Goal: Check status: Check status

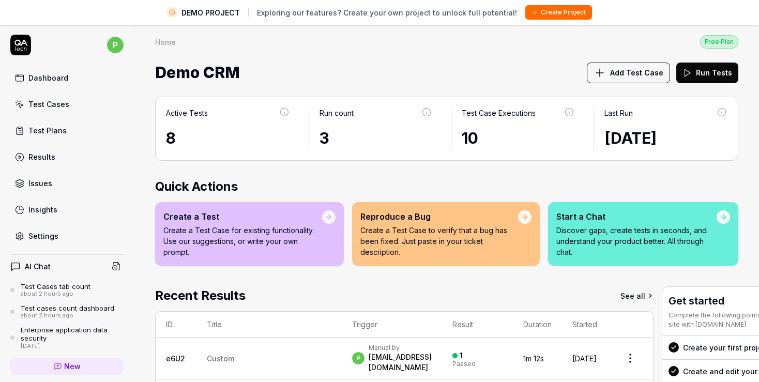
click at [52, 208] on div "Insights" at bounding box center [42, 209] width 29 height 11
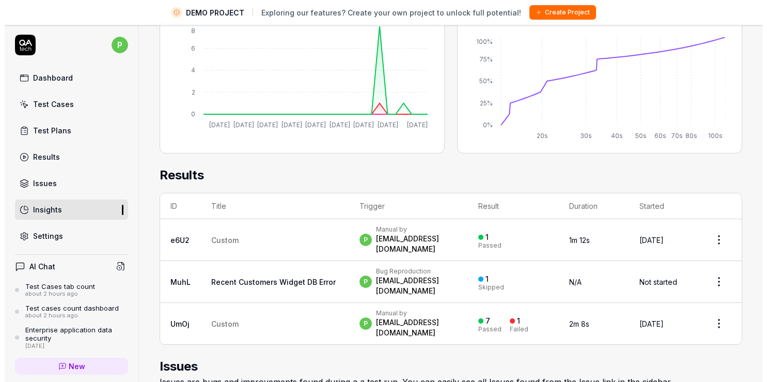
scroll to position [203, 0]
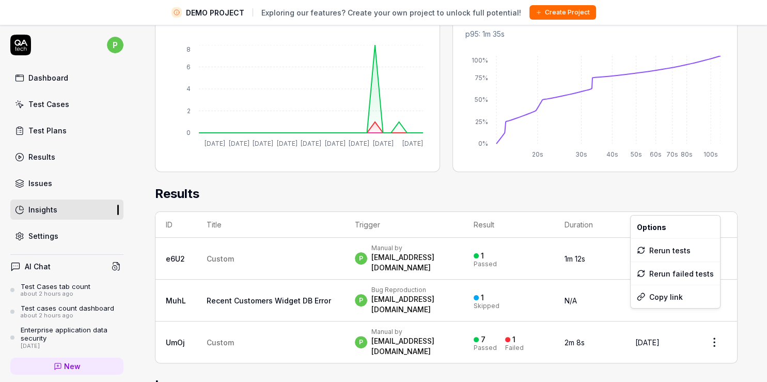
click at [710, 322] on html "DEMO PROJECT Exploring our features? Create your own project to unlock full pot…" at bounding box center [383, 203] width 767 height 406
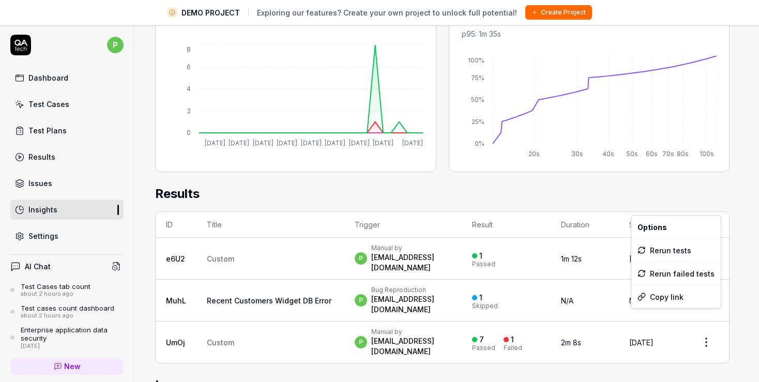
click at [219, 252] on html "DEMO PROJECT Exploring our features? Create your own project to unlock full pot…" at bounding box center [379, 203] width 759 height 406
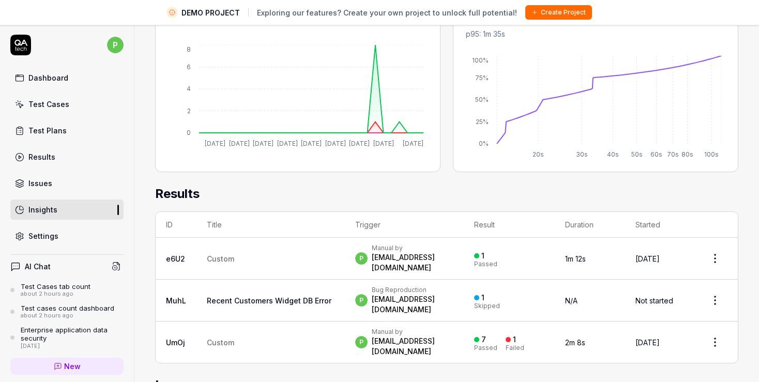
click at [176, 254] on link "e6U2" at bounding box center [175, 258] width 19 height 9
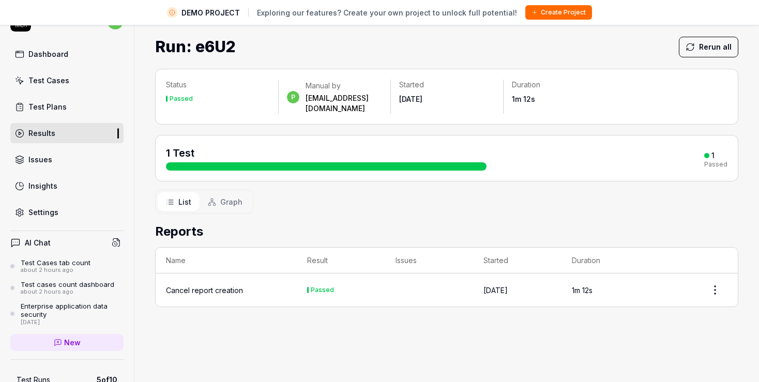
scroll to position [24, 0]
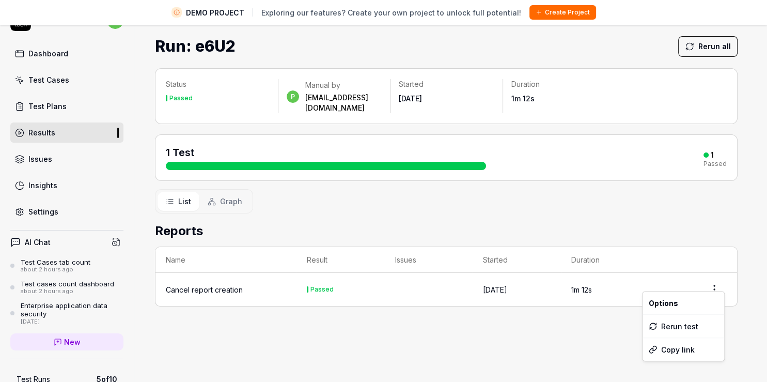
click at [720, 279] on html "DEMO PROJECT Exploring our features? Create your own project to unlock full pot…" at bounding box center [383, 179] width 767 height 406
click at [516, 347] on html "DEMO PROJECT Exploring our features? Create your own project to unlock full pot…" at bounding box center [379, 179] width 759 height 406
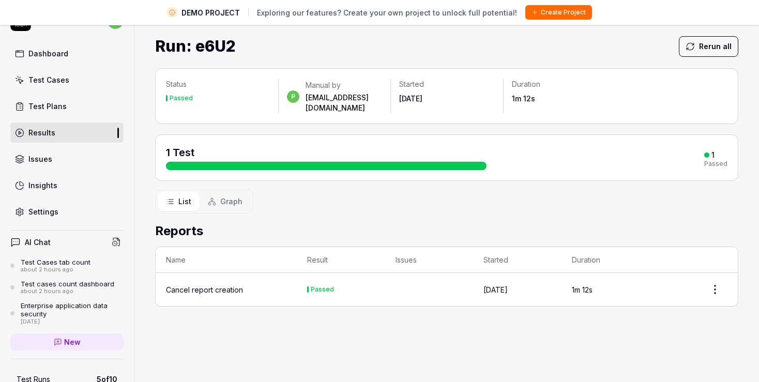
click at [214, 284] on div "Cancel report creation" at bounding box center [204, 289] width 77 height 11
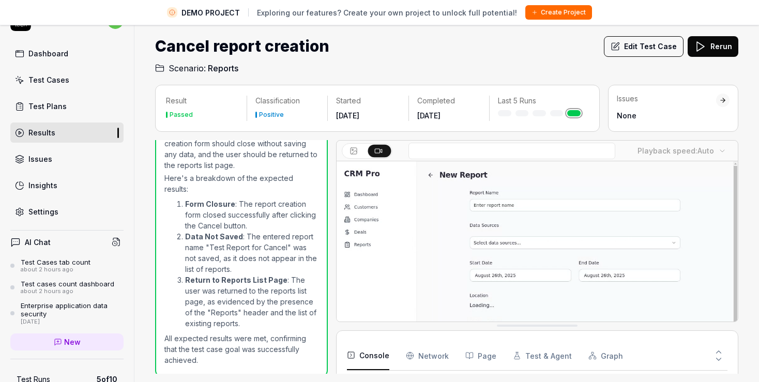
click at [352, 149] on circle at bounding box center [352, 150] width 2 height 2
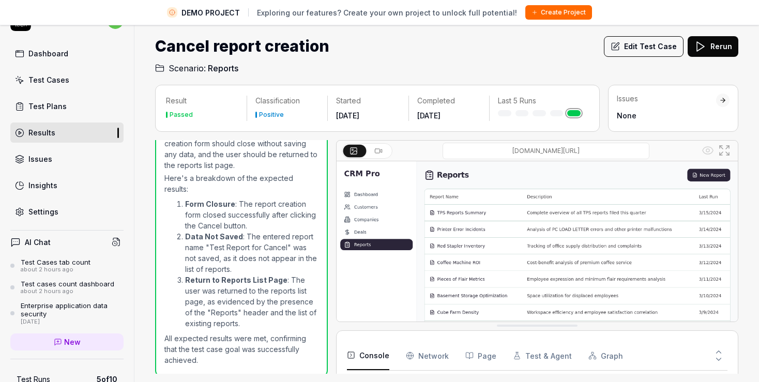
click at [376, 149] on icon at bounding box center [378, 151] width 8 height 8
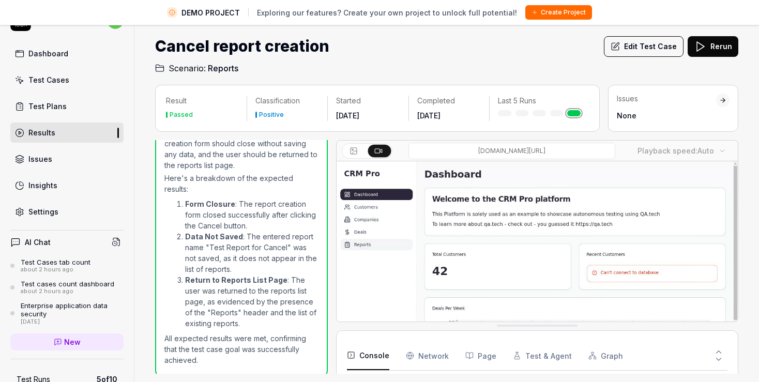
click at [352, 149] on circle at bounding box center [352, 150] width 2 height 2
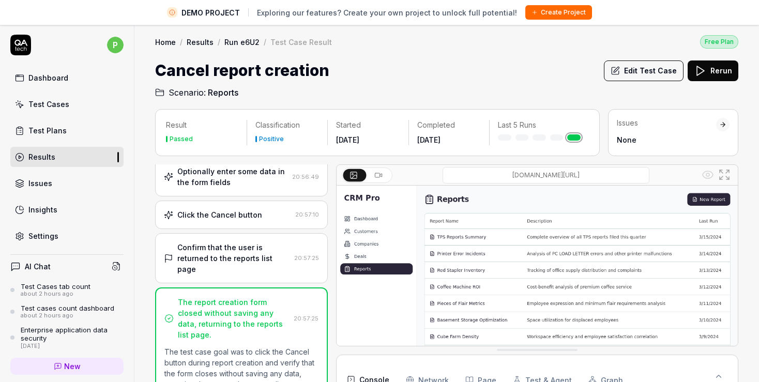
click at [378, 175] on icon at bounding box center [378, 175] width 8 height 8
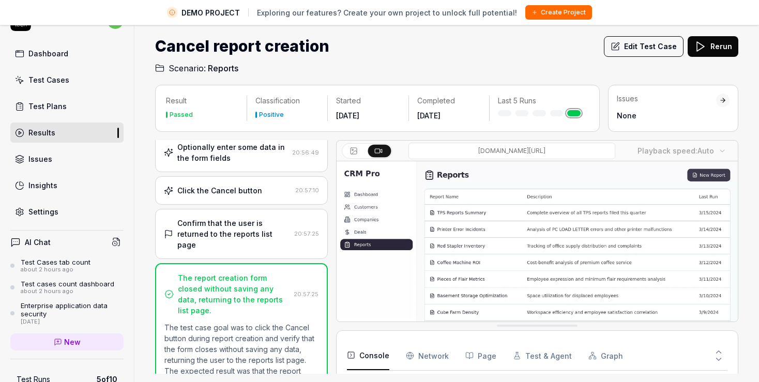
click at [355, 148] on icon at bounding box center [353, 151] width 8 height 8
click at [727, 147] on icon at bounding box center [724, 150] width 12 height 12
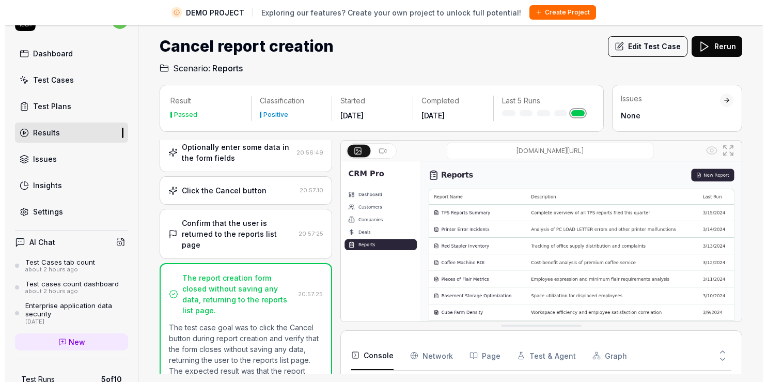
scroll to position [42, 0]
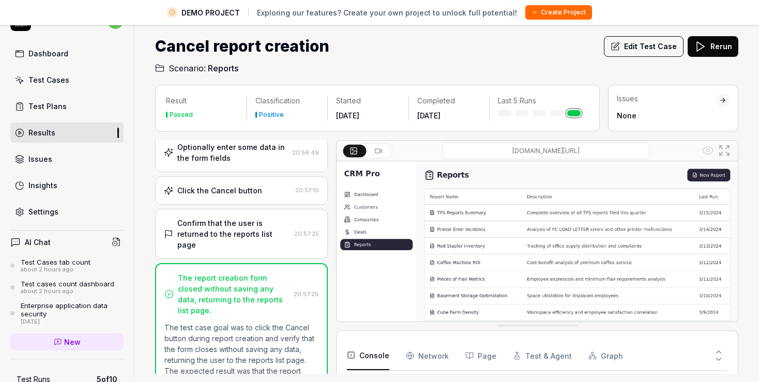
click at [376, 149] on icon at bounding box center [378, 151] width 8 height 8
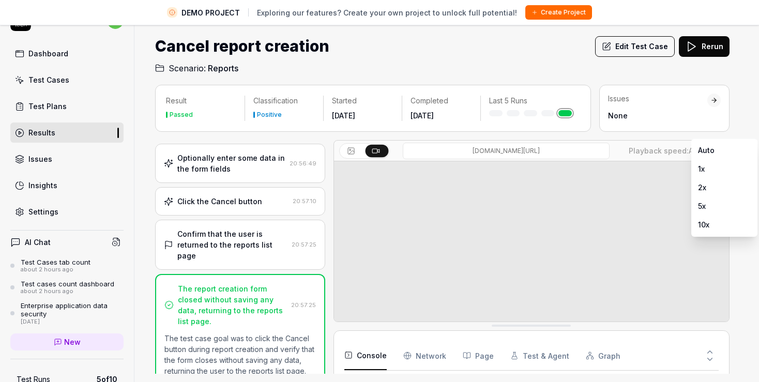
click at [724, 150] on body "DEMO PROJECT Exploring our features? Create your own project to unlock full pot…" at bounding box center [375, 179] width 750 height 406
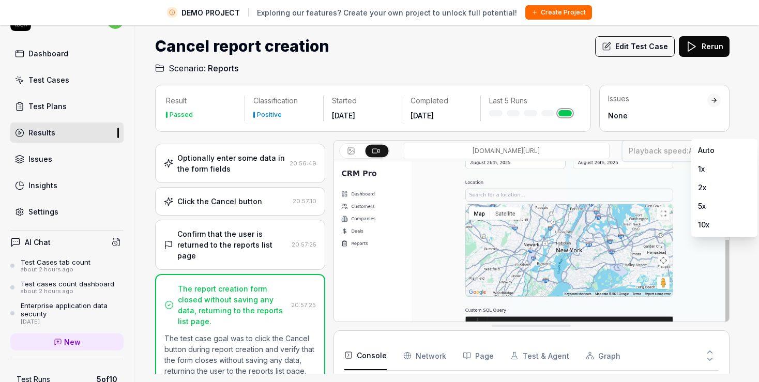
click at [749, 117] on html "DEMO PROJECT Exploring our features? Create your own project to unlock full pot…" at bounding box center [379, 179] width 759 height 406
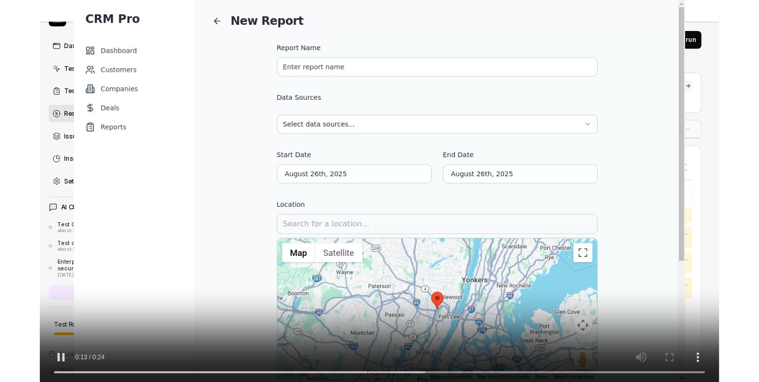
scroll to position [0, 0]
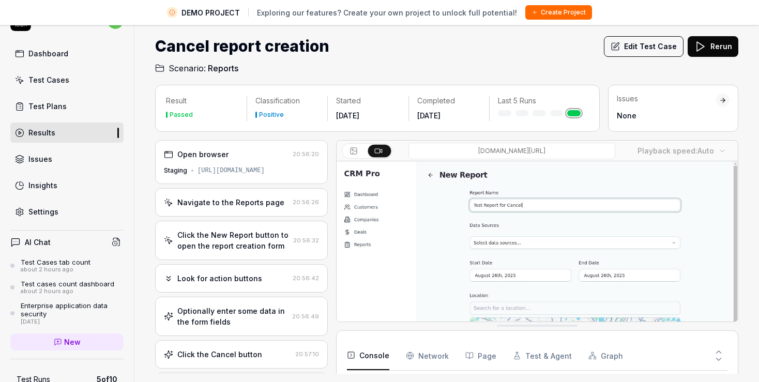
click at [228, 237] on div "Click the New Report button to open the report creation form" at bounding box center [233, 240] width 112 height 22
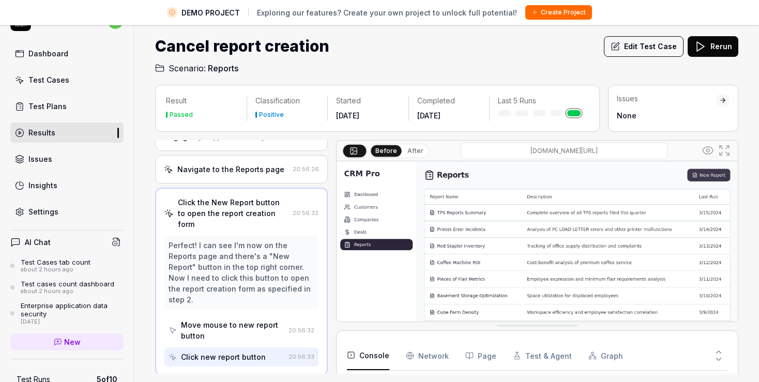
scroll to position [33, 0]
click at [223, 171] on div "Navigate to the Reports page" at bounding box center [230, 169] width 107 height 11
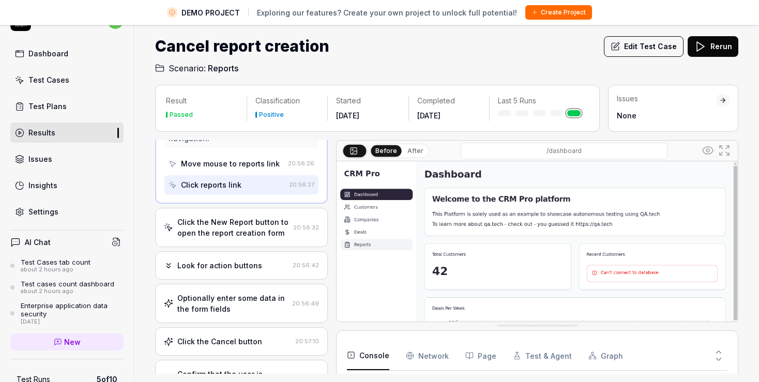
scroll to position [119, 0]
click at [235, 270] on div "Look for action buttons" at bounding box center [219, 264] width 85 height 11
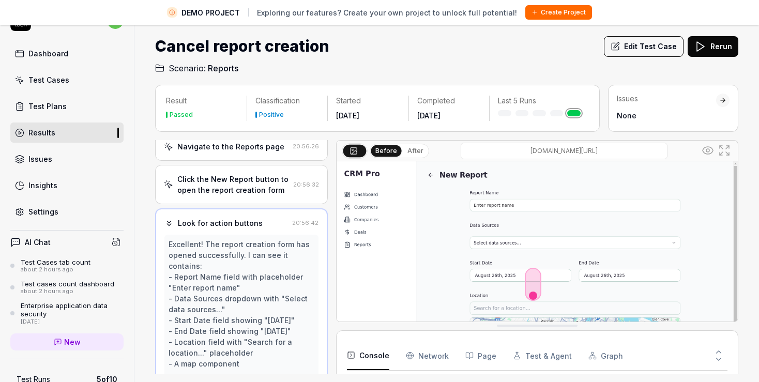
scroll to position [0, 0]
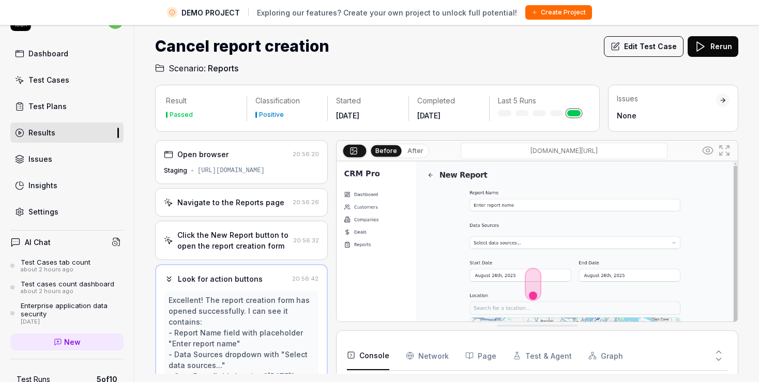
click at [404, 148] on button "After" at bounding box center [415, 150] width 24 height 11
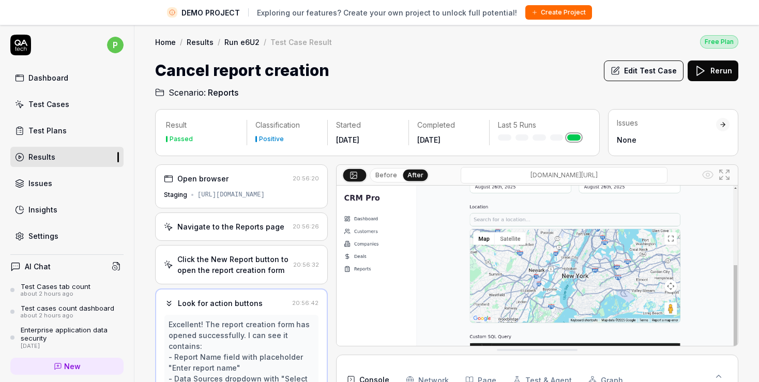
click at [230, 202] on div "Open browser 20:56:20 Staging [URL][DOMAIN_NAME]" at bounding box center [241, 186] width 173 height 44
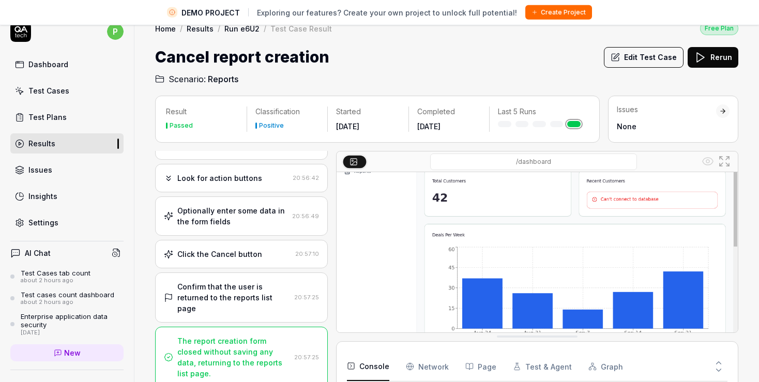
scroll to position [24, 0]
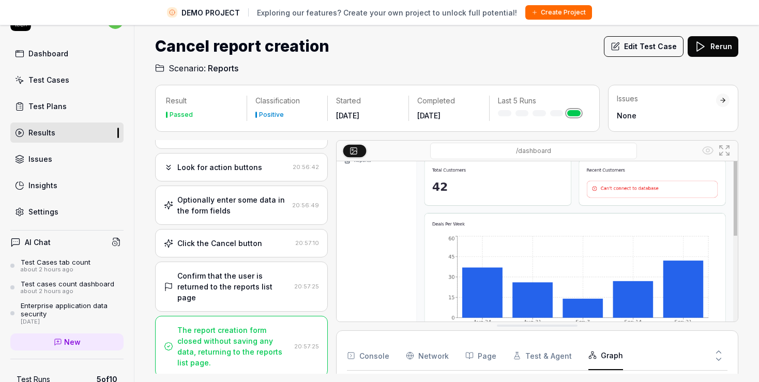
click at [604, 355] on button "Graph" at bounding box center [605, 355] width 35 height 29
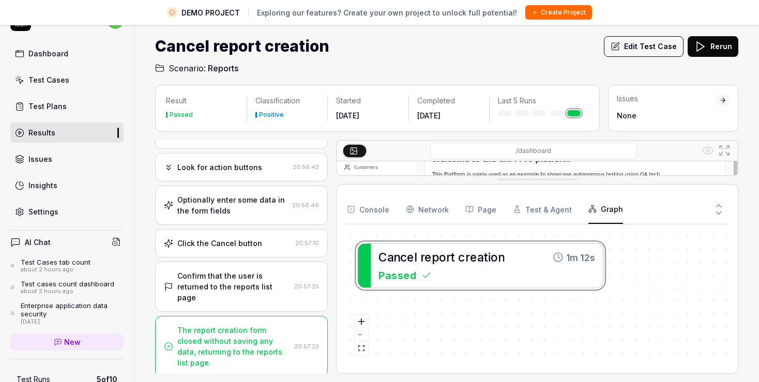
drag, startPoint x: 546, startPoint y: 324, endPoint x: 545, endPoint y: 177, distance: 147.3
click at [545, 176] on div "/dashboard" at bounding box center [537, 158] width 402 height 36
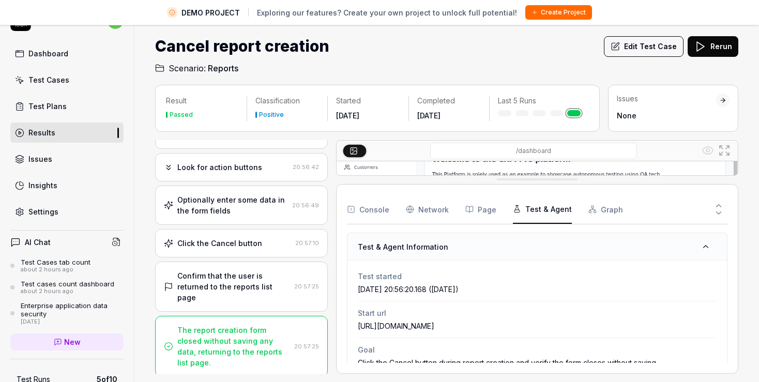
click at [539, 204] on button "Test & Agent" at bounding box center [542, 209] width 59 height 29
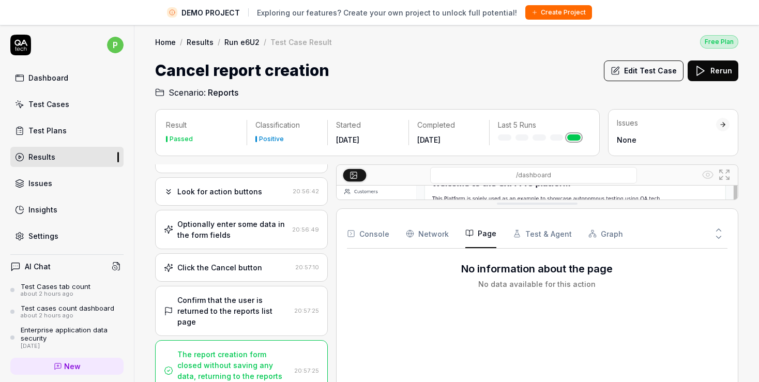
click at [486, 233] on button "Page" at bounding box center [480, 233] width 31 height 29
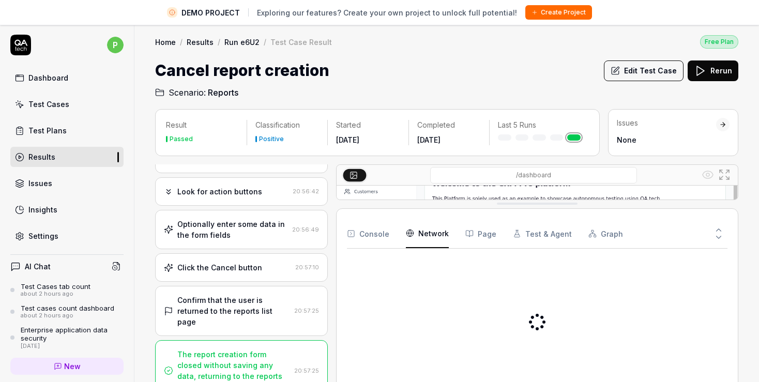
click at [437, 230] on Requests "Network" at bounding box center [427, 233] width 43 height 29
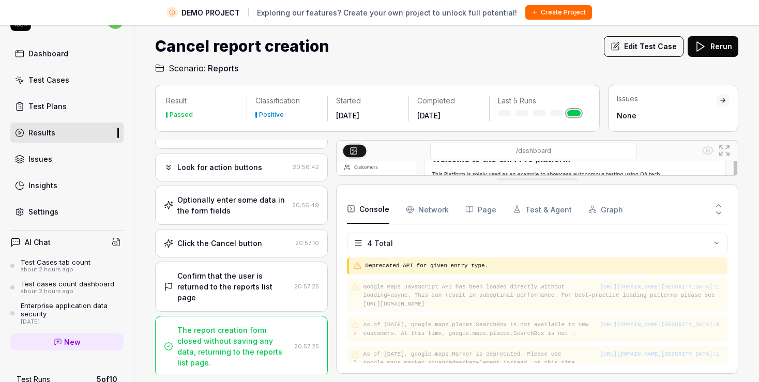
click at [373, 212] on button "Console" at bounding box center [368, 209] width 42 height 29
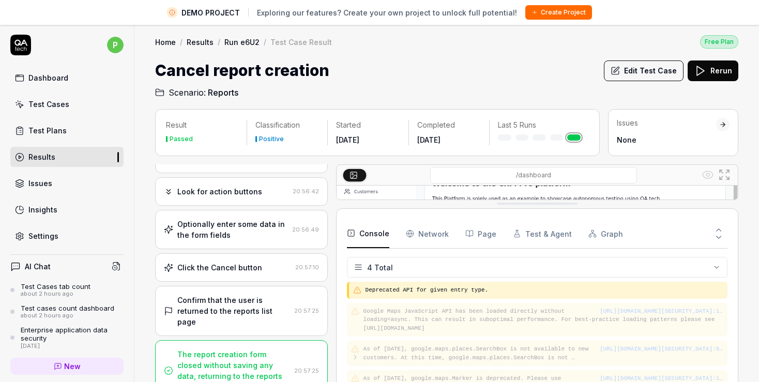
click at [359, 266] on html "DEMO PROJECT Exploring our features? Create your own project to unlock full pot…" at bounding box center [379, 203] width 759 height 406
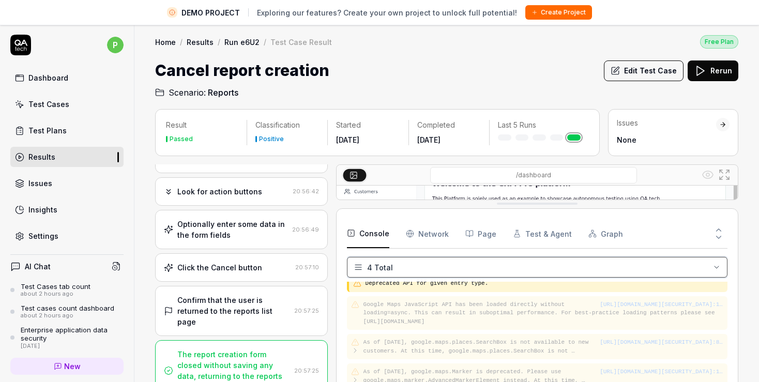
click at [359, 266] on html "DEMO PROJECT Exploring our features? Create your own project to unlock full pot…" at bounding box center [379, 203] width 759 height 406
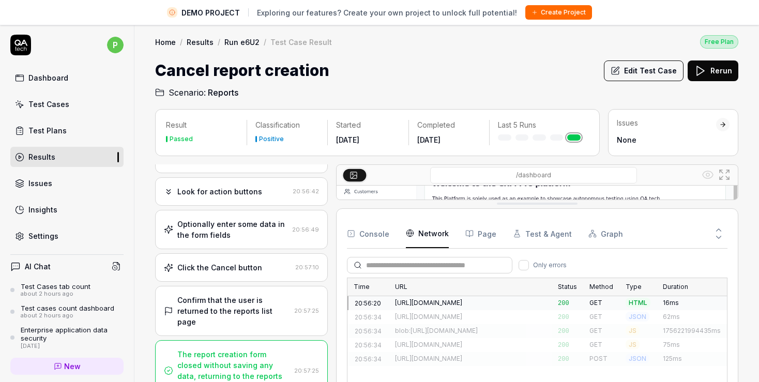
click at [416, 229] on Requests "Network" at bounding box center [427, 233] width 43 height 29
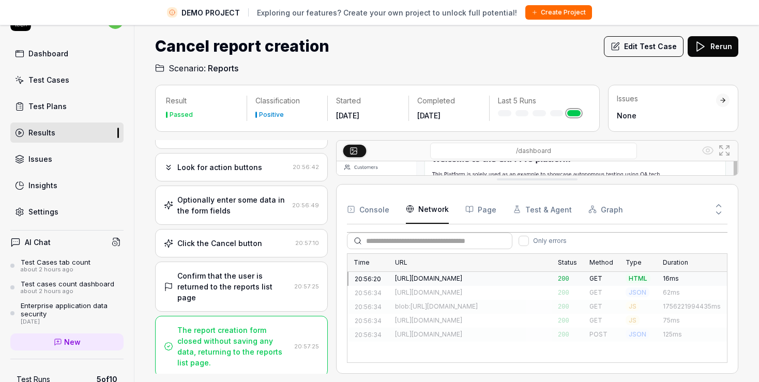
click at [445, 289] on div "[URL][DOMAIN_NAME]" at bounding box center [470, 292] width 150 height 9
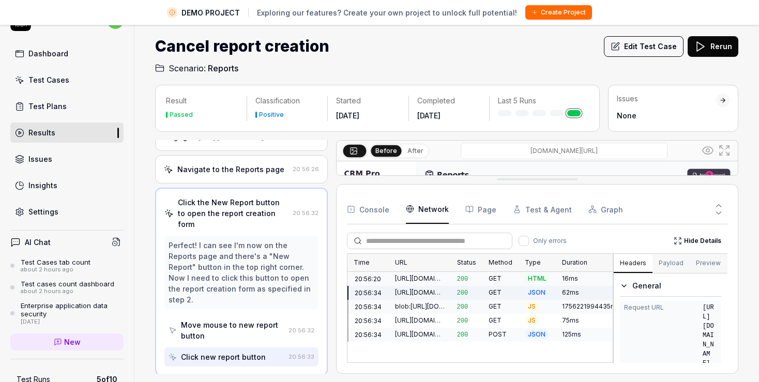
click at [470, 209] on icon "button" at bounding box center [469, 209] width 8 height 8
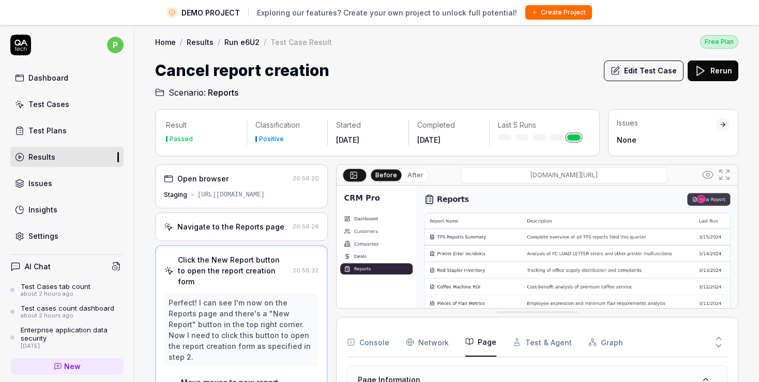
drag, startPoint x: 531, startPoint y: 205, endPoint x: 564, endPoint y: 313, distance: 113.6
click at [564, 309] on div "Before After [DOMAIN_NAME][URL]" at bounding box center [537, 236] width 402 height 144
click at [369, 216] on img at bounding box center [536, 311] width 401 height 251
click at [251, 228] on div "Navigate to the Reports page" at bounding box center [230, 226] width 107 height 11
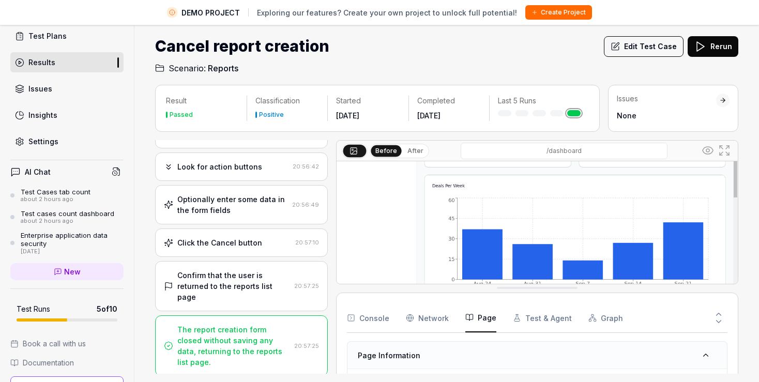
scroll to position [15, 0]
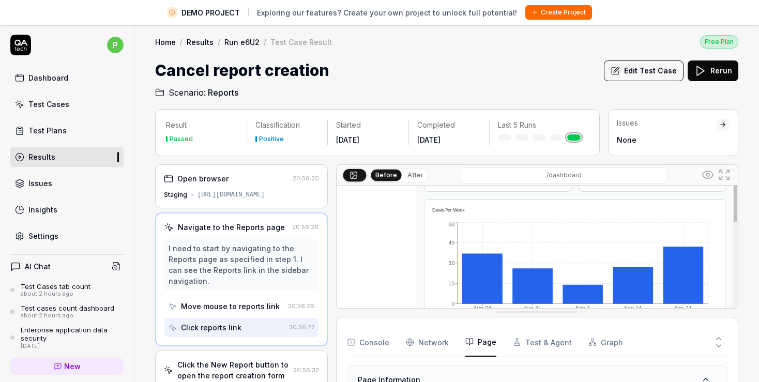
click at [235, 37] on link "Run e6U2" at bounding box center [241, 42] width 35 height 10
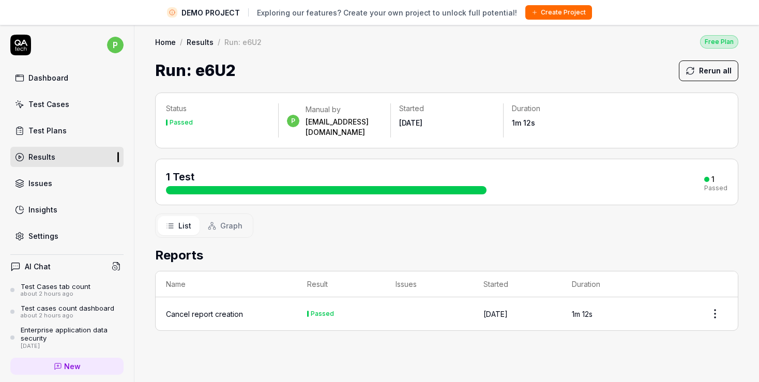
click at [232, 220] on span "Graph" at bounding box center [231, 225] width 22 height 11
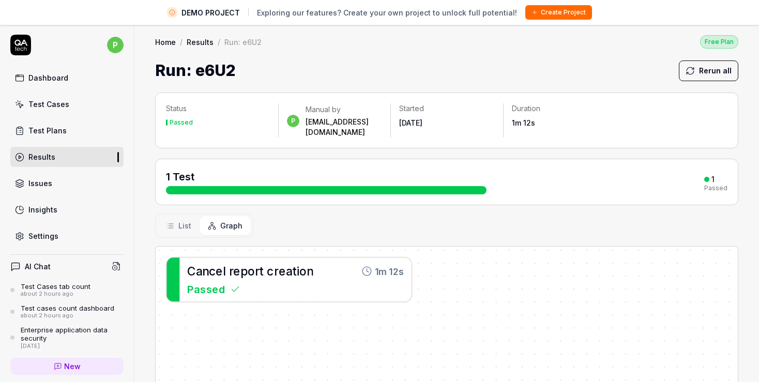
click at [183, 220] on span "List" at bounding box center [184, 225] width 13 height 11
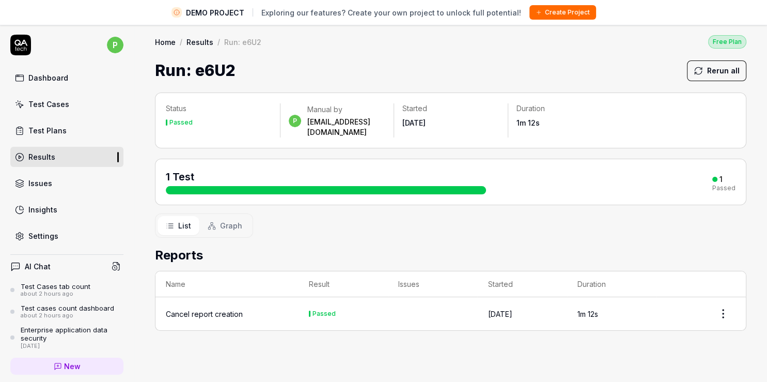
click at [714, 301] on html "DEMO PROJECT Exploring our features? Create your own project to unlock full pot…" at bounding box center [383, 203] width 767 height 406
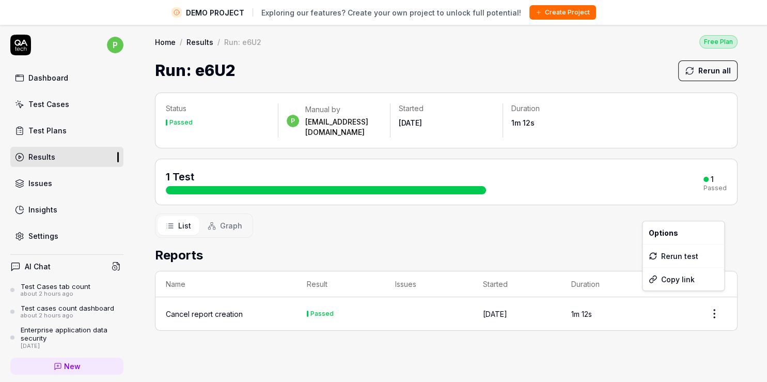
click at [670, 230] on span "Options" at bounding box center [663, 232] width 29 height 11
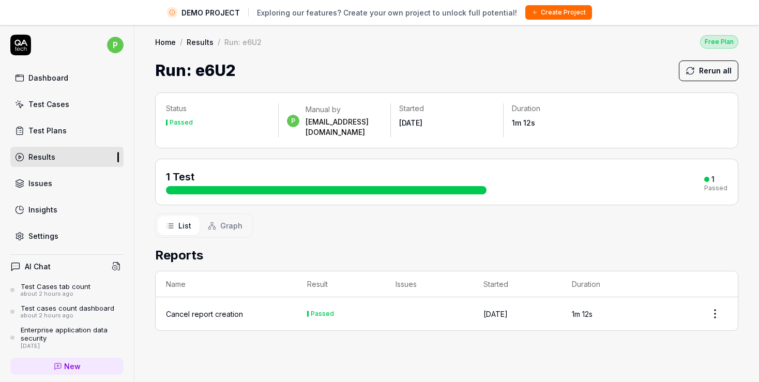
scroll to position [24, 0]
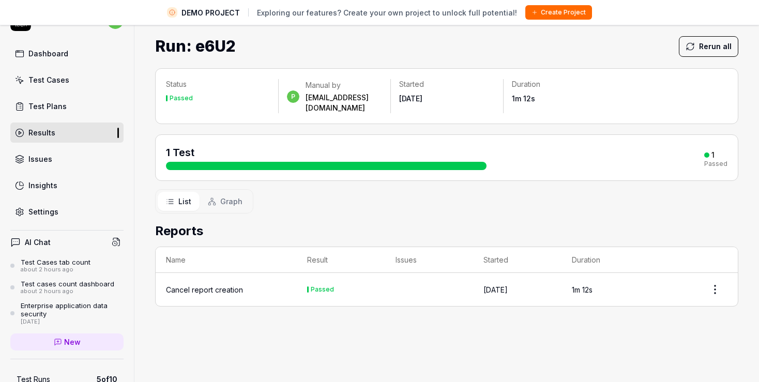
click at [326, 286] on div "Passed" at bounding box center [322, 289] width 23 height 6
click at [214, 284] on div "Cancel report creation" at bounding box center [204, 289] width 77 height 11
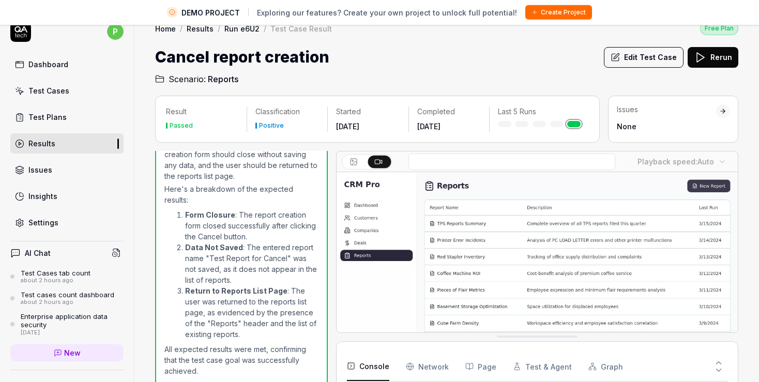
scroll to position [24, 0]
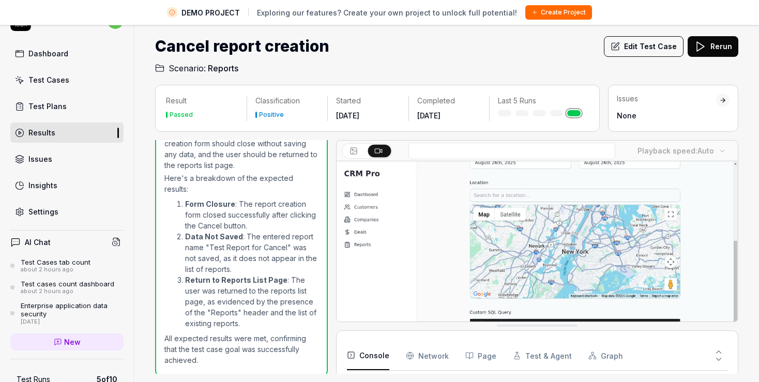
click at [355, 152] on icon at bounding box center [353, 151] width 8 height 8
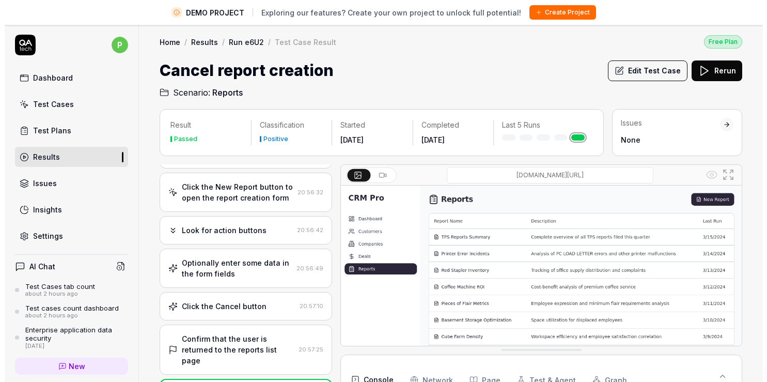
scroll to position [0, 0]
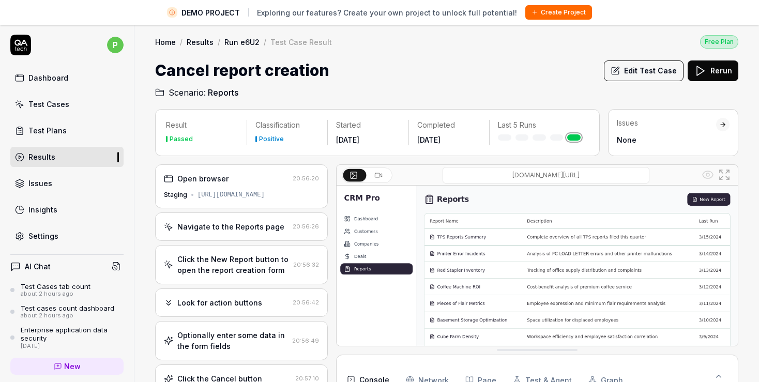
click at [723, 125] on div at bounding box center [722, 124] width 7 height 7
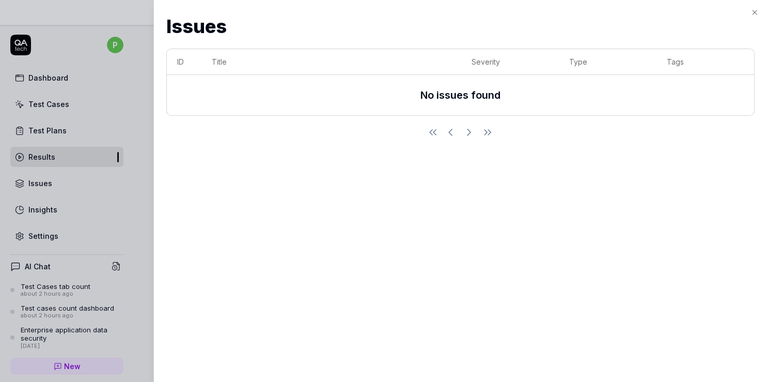
click at [754, 11] on icon "button" at bounding box center [755, 12] width 4 height 4
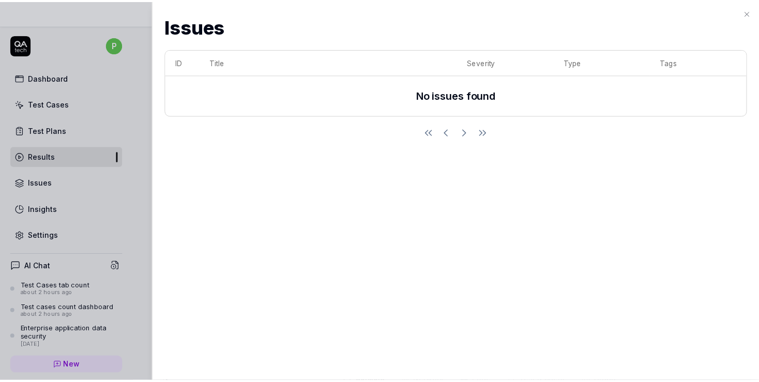
scroll to position [42, 0]
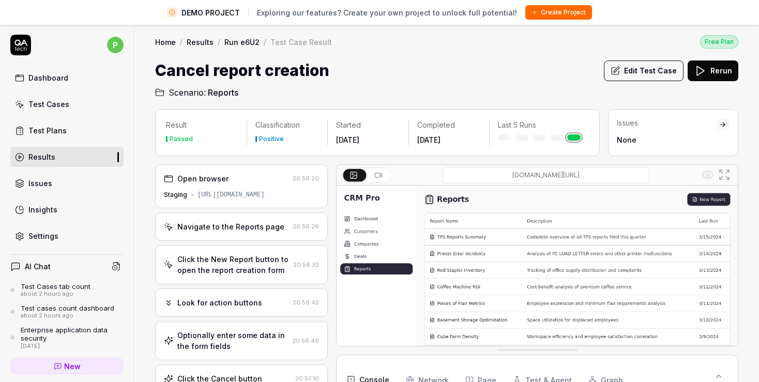
click at [572, 133] on div "Last 5 Runs" at bounding box center [538, 130] width 99 height 21
click at [268, 139] on div "Positive" at bounding box center [271, 139] width 25 height 6
click at [178, 142] on div "Passed" at bounding box center [181, 139] width 23 height 6
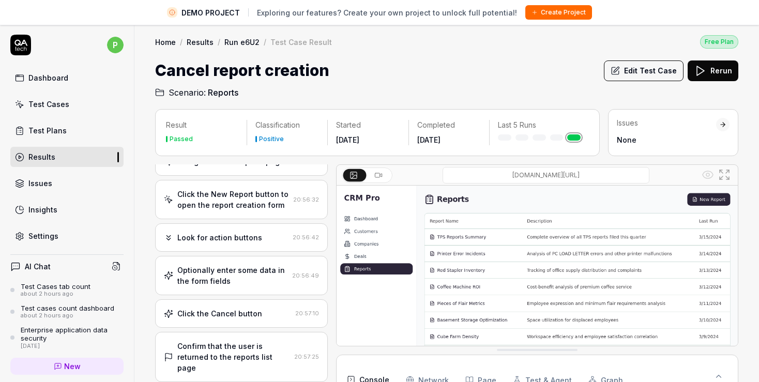
scroll to position [0, 0]
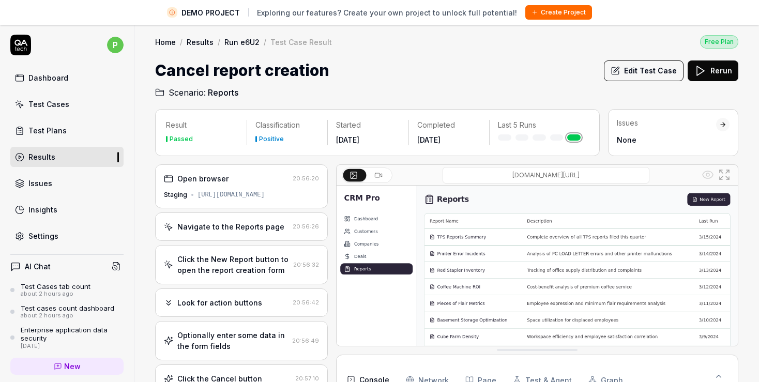
click at [168, 174] on icon at bounding box center [168, 178] width 9 height 9
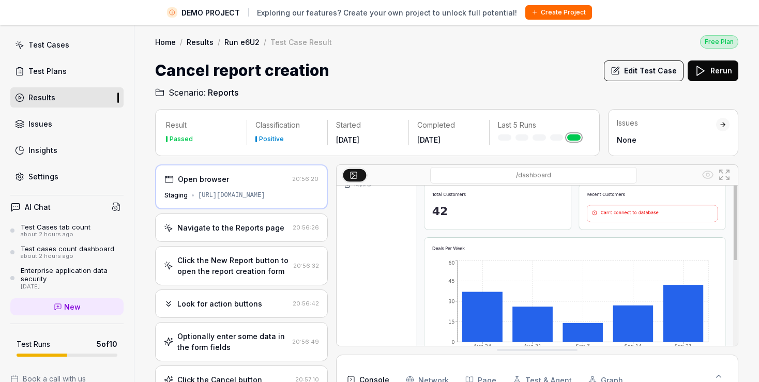
scroll to position [132, 0]
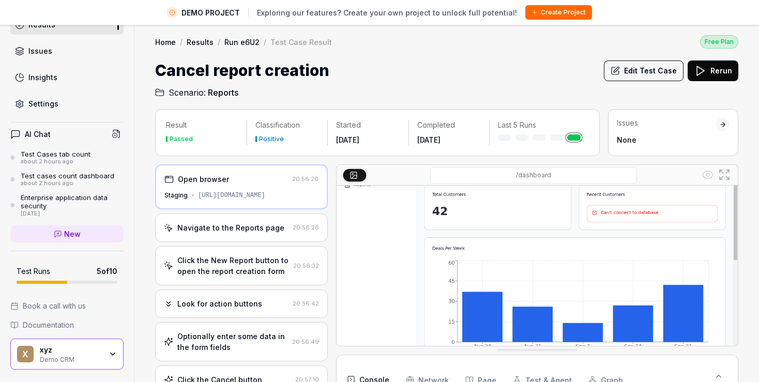
click at [109, 356] on icon "button" at bounding box center [113, 354] width 8 height 8
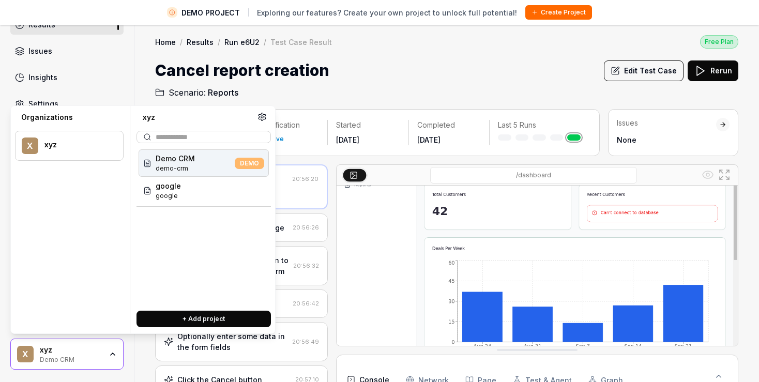
click at [260, 114] on icon at bounding box center [261, 116] width 9 height 9
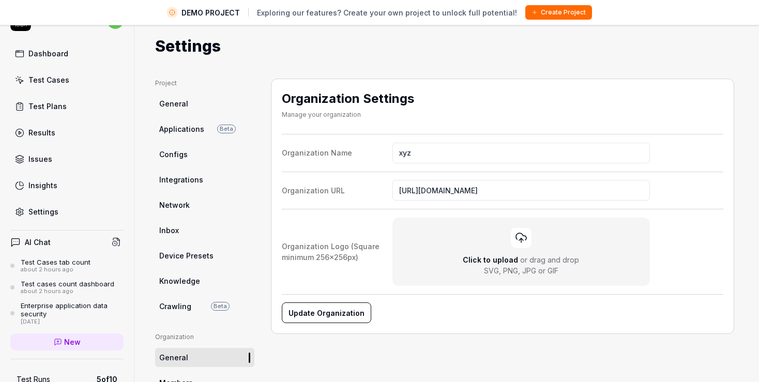
click at [52, 127] on div "Results" at bounding box center [41, 132] width 27 height 11
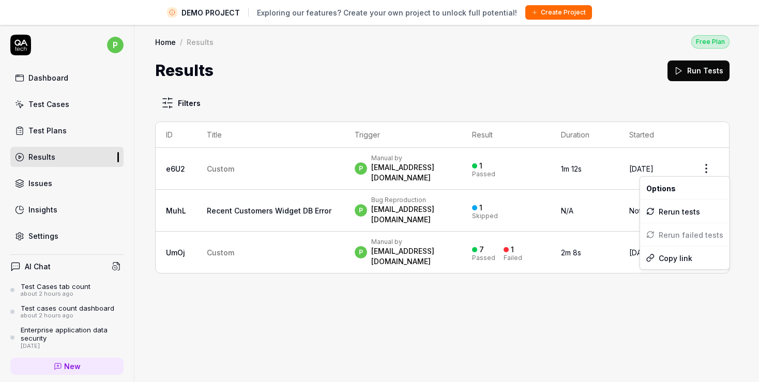
click at [713, 164] on html "DEMO PROJECT Exploring our features? Create your own project to unlock full pot…" at bounding box center [379, 203] width 759 height 406
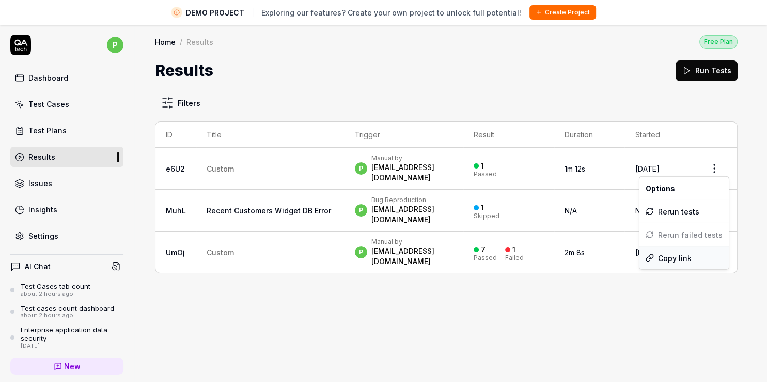
click at [675, 264] on div "Copy link" at bounding box center [684, 258] width 89 height 23
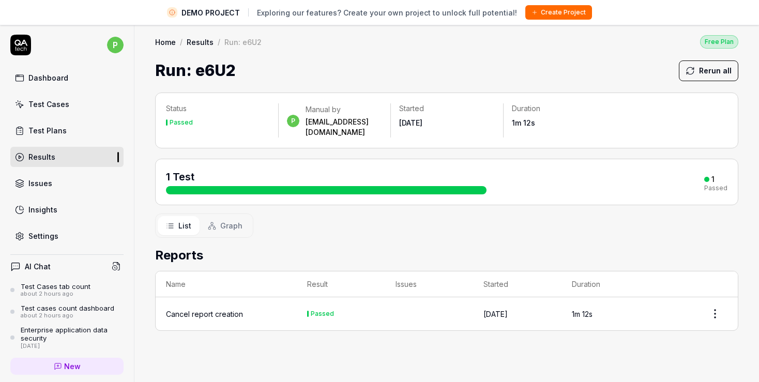
click at [710, 304] on html "DEMO PROJECT Exploring our features? Create your own project to unlock full pot…" at bounding box center [379, 203] width 759 height 406
